Goal: Task Accomplishment & Management: Complete application form

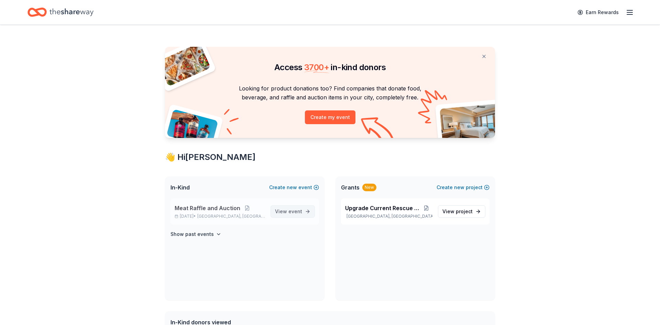
click at [303, 214] on link "View event" at bounding box center [292, 211] width 44 height 12
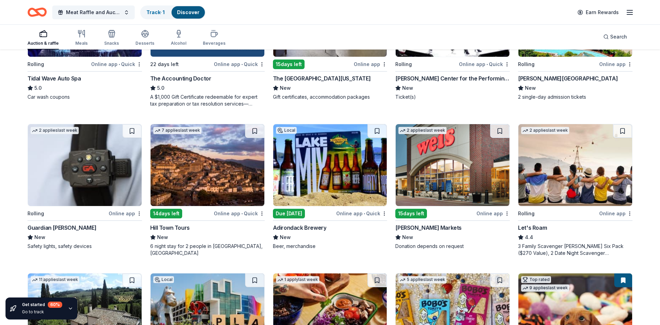
scroll to position [410, 0]
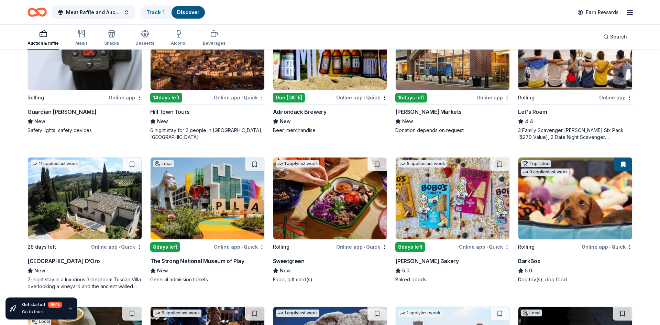
click at [81, 69] on img at bounding box center [85, 49] width 114 height 82
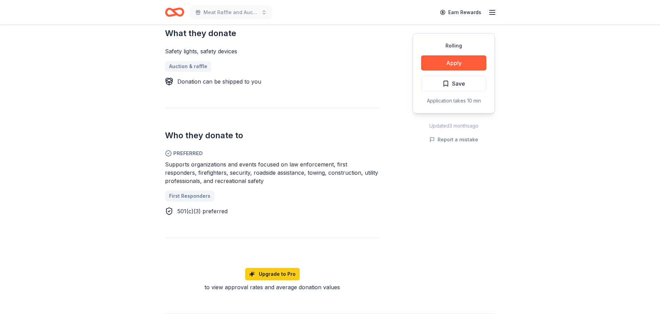
scroll to position [291, 0]
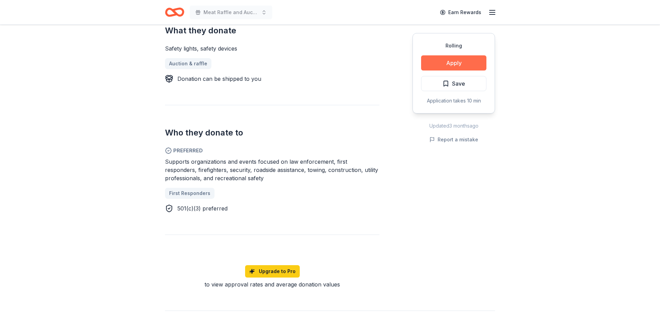
click at [463, 62] on button "Apply" at bounding box center [453, 62] width 65 height 15
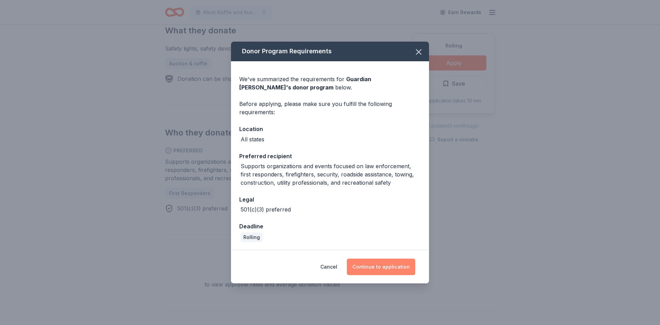
click at [387, 268] on button "Continue to application" at bounding box center [381, 266] width 68 height 16
